Goal: Task Accomplishment & Management: Manage account settings

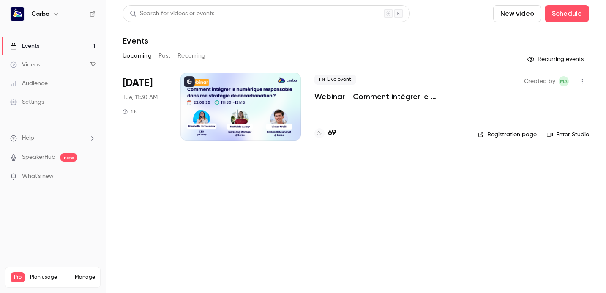
click at [246, 110] on div at bounding box center [241, 107] width 121 height 68
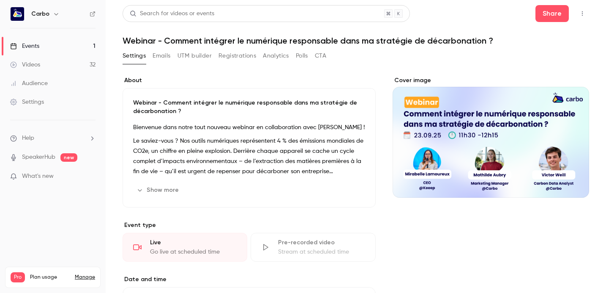
click at [231, 61] on button "Registrations" at bounding box center [238, 56] width 38 height 14
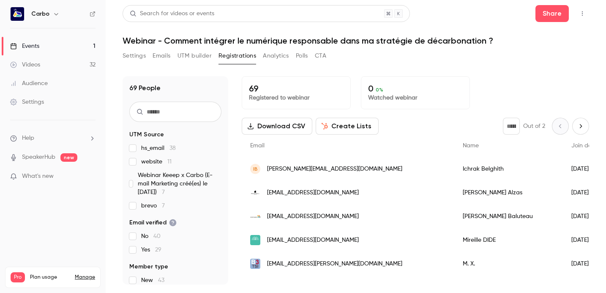
click at [138, 54] on button "Settings" at bounding box center [134, 56] width 23 height 14
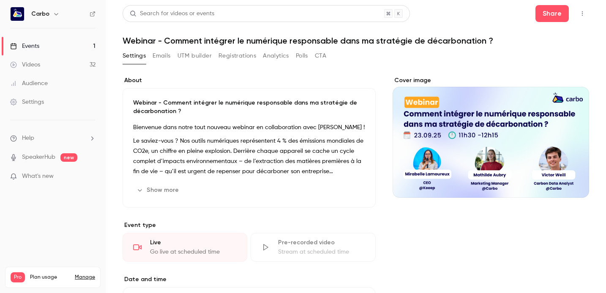
click at [234, 58] on button "Registrations" at bounding box center [238, 56] width 38 height 14
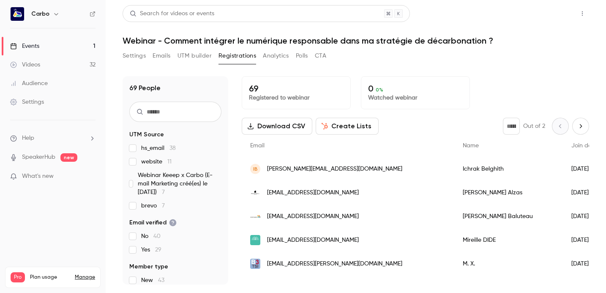
click at [554, 13] on button "Share" at bounding box center [552, 13] width 33 height 17
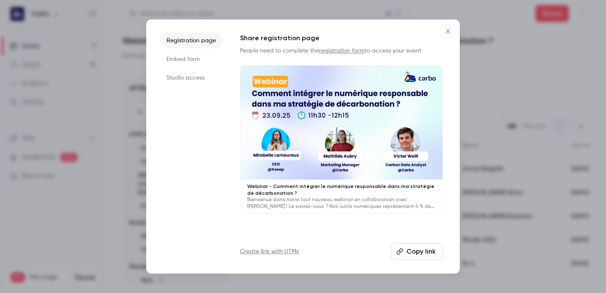
click at [200, 82] on li "Studio access" at bounding box center [191, 77] width 63 height 15
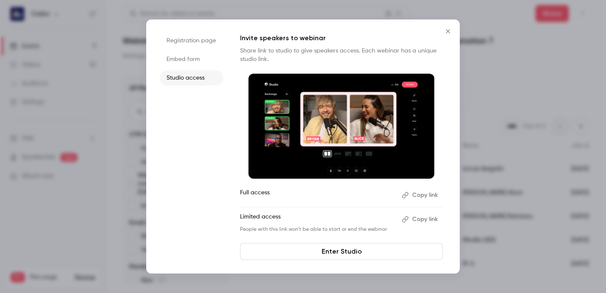
click at [418, 219] on button "Copy link" at bounding box center [421, 219] width 44 height 14
